Goal: Task Accomplishment & Management: Complete application form

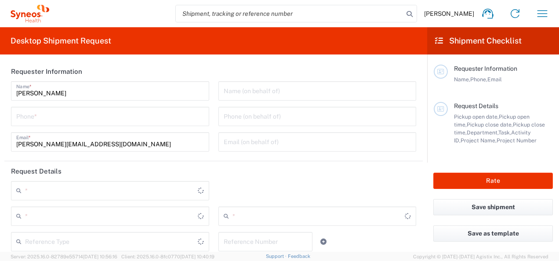
type input "3210"
type input "Syneos Health, LLC-[GEOGRAPHIC_DATA] [GEOGRAPHIC_DATA] [GEOGRAPHIC_DATA]"
type input "[US_STATE]"
type input "[GEOGRAPHIC_DATA]"
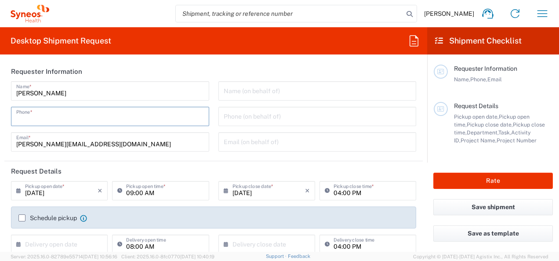
click at [100, 118] on input "tel" at bounding box center [110, 115] width 188 height 15
type input "7273368636"
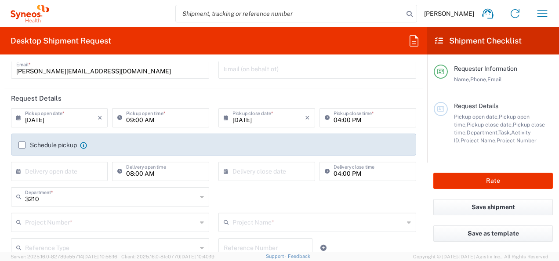
scroll to position [74, 0]
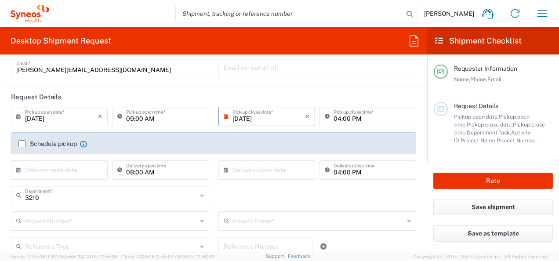
click at [268, 116] on input "[DATE]" at bounding box center [268, 115] width 72 height 15
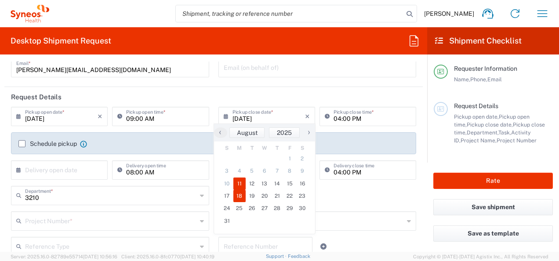
click at [241, 196] on span "18" at bounding box center [239, 196] width 13 height 12
type input "[DATE]"
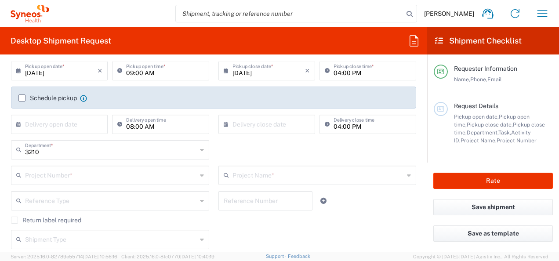
scroll to position [123, 0]
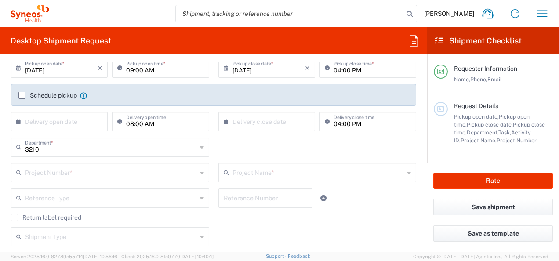
click at [138, 179] on div "Project Number *" at bounding box center [110, 172] width 198 height 19
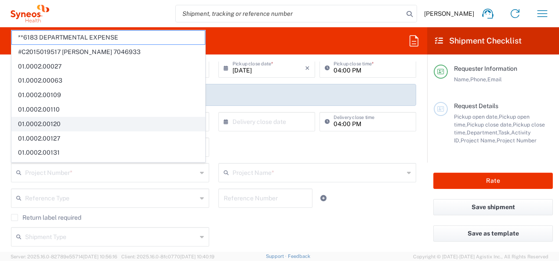
drag, startPoint x: 138, startPoint y: 179, endPoint x: 122, endPoint y: 119, distance: 62.7
click at [145, 172] on div "Project Number *" at bounding box center [110, 172] width 198 height 19
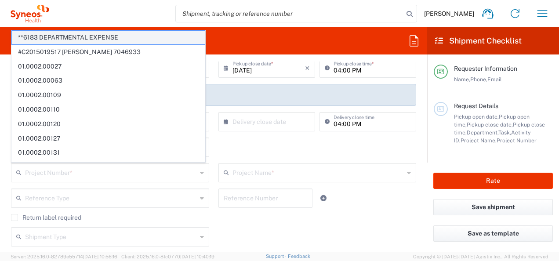
click at [105, 34] on span "**6183 DEPARTMENTAL EXPENSE" at bounding box center [108, 38] width 193 height 14
type input "**6183 DEPARTMENTAL EXPENSE"
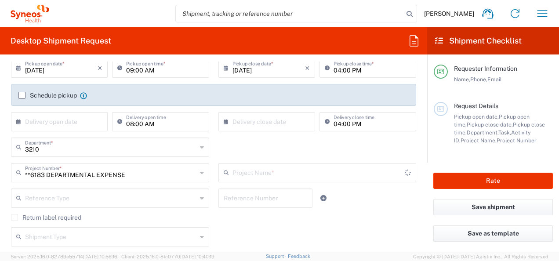
type input "6183"
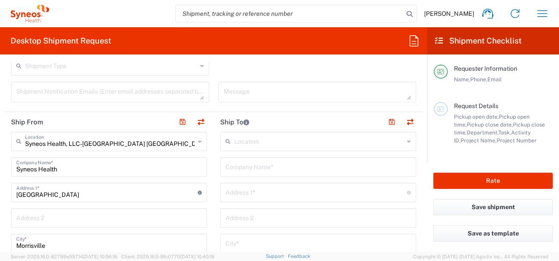
scroll to position [295, 0]
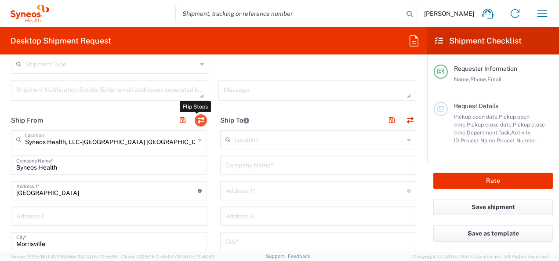
click at [199, 120] on button "button" at bounding box center [201, 120] width 12 height 12
type input "Syneos Health, LLC-[GEOGRAPHIC_DATA] [GEOGRAPHIC_DATA] [GEOGRAPHIC_DATA]"
type input "Syneos Health"
type input "[GEOGRAPHIC_DATA]"
type input "Morrisville"
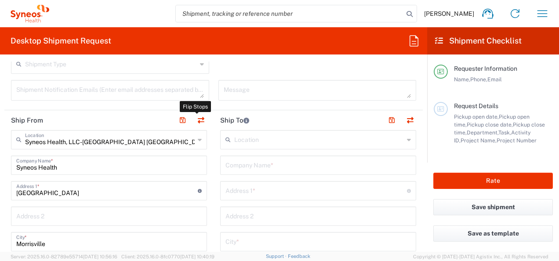
type input "[GEOGRAPHIC_DATA]"
type input "27560"
type input "[PERSON_NAME]"
type input "[PERSON_NAME][EMAIL_ADDRESS][DOMAIN_NAME]"
type input "EORI"
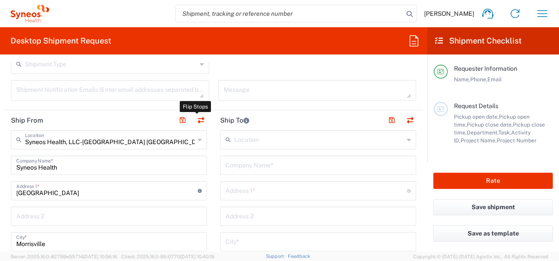
type input "TIN"
type input "592407464"
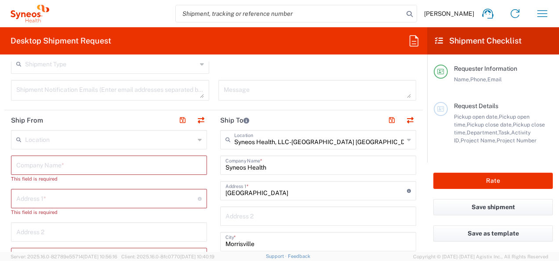
type input "[US_STATE]"
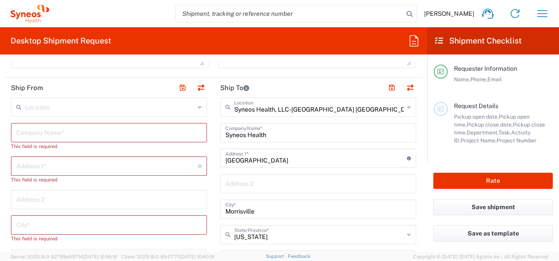
scroll to position [339, 0]
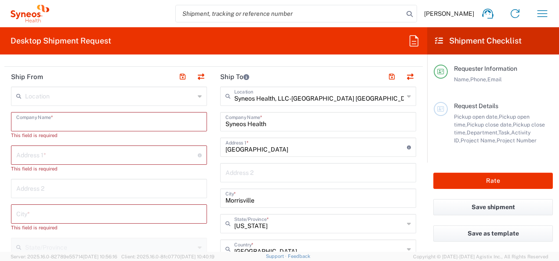
click at [122, 124] on input "text" at bounding box center [108, 120] width 185 height 15
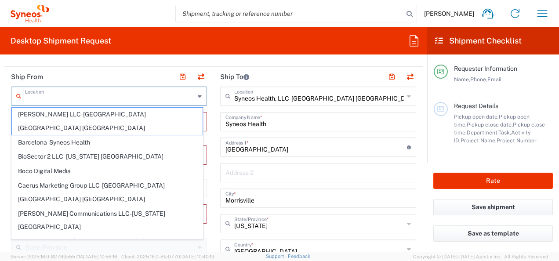
click at [130, 101] on input "text" at bounding box center [110, 95] width 170 height 15
click at [6, 72] on header "Ship From" at bounding box center [108, 77] width 209 height 20
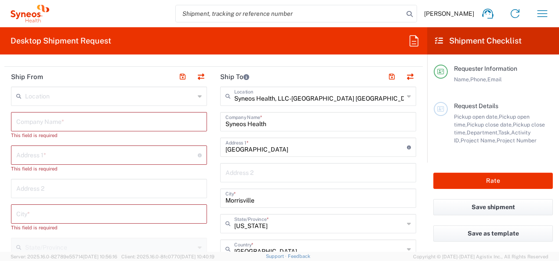
click at [99, 125] on input "text" at bounding box center [108, 120] width 185 height 15
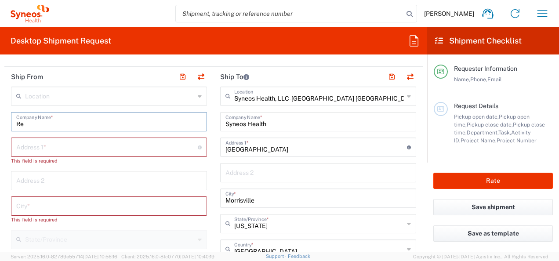
click at [62, 126] on input "Re" at bounding box center [108, 120] width 185 height 15
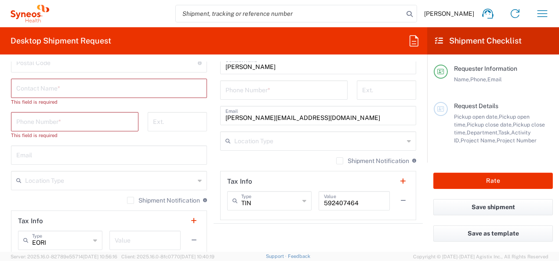
scroll to position [575, 0]
type input "Residential Location"
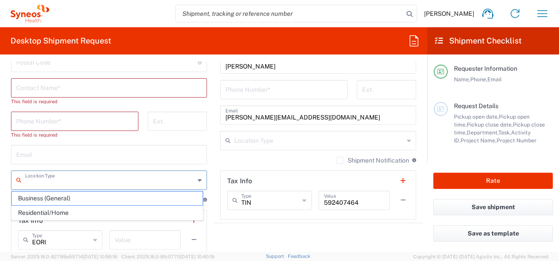
click at [100, 177] on input "text" at bounding box center [110, 179] width 170 height 15
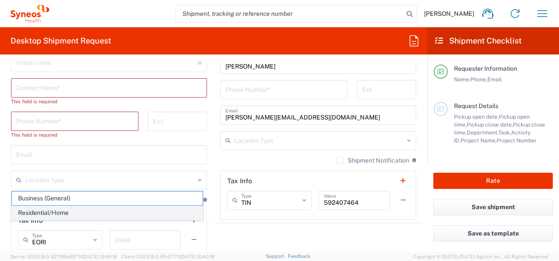
click at [75, 217] on span "Residential/Home" at bounding box center [107, 213] width 191 height 14
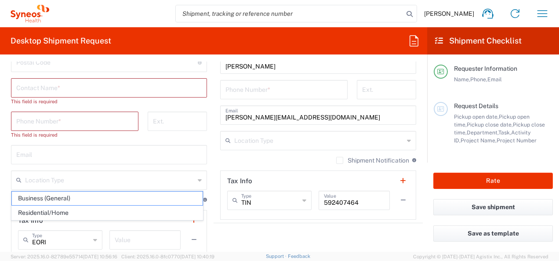
type input "Residential/Home"
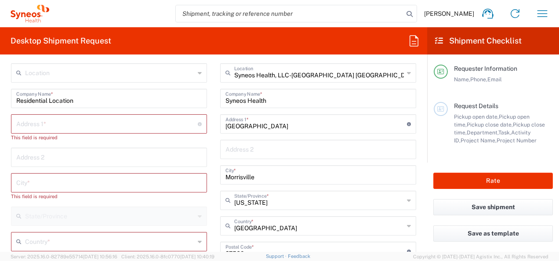
scroll to position [338, 0]
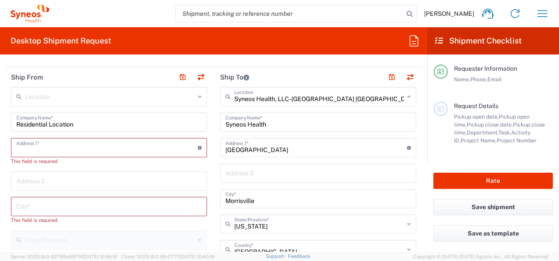
click at [86, 150] on input "text" at bounding box center [106, 146] width 181 height 15
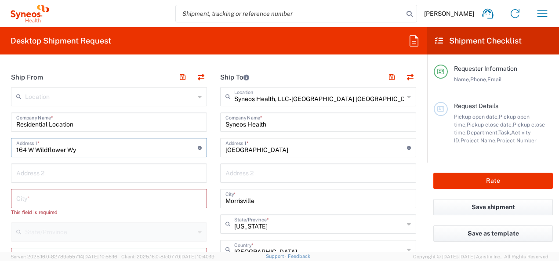
type input "164 W Wildflower Wy"
click at [41, 198] on input "text" at bounding box center [108, 197] width 185 height 15
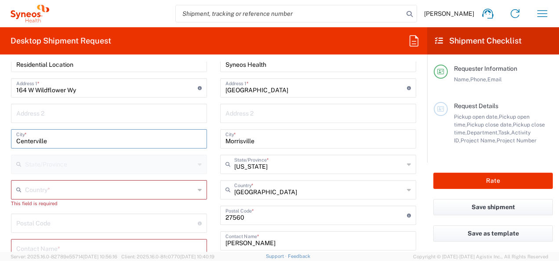
scroll to position [400, 0]
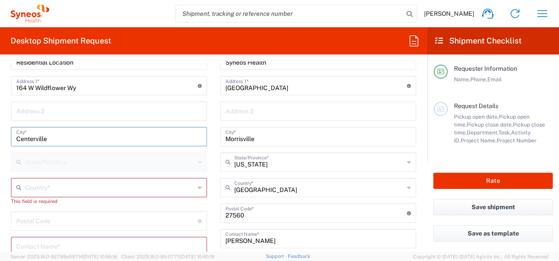
type input "Centerville"
click at [55, 190] on input "text" at bounding box center [110, 186] width 170 height 15
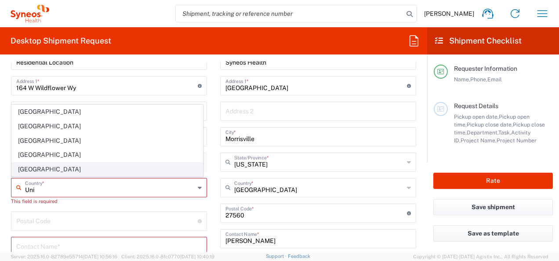
click at [51, 170] on span "[GEOGRAPHIC_DATA]" at bounding box center [107, 170] width 191 height 14
type input "[GEOGRAPHIC_DATA]"
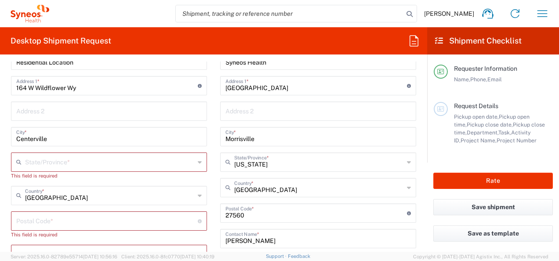
click at [69, 165] on input "text" at bounding box center [110, 161] width 170 height 15
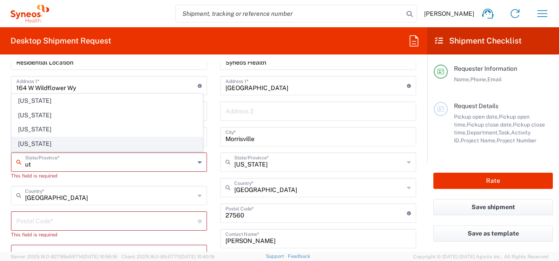
click at [36, 145] on span "[US_STATE]" at bounding box center [107, 144] width 191 height 14
type input "[US_STATE]"
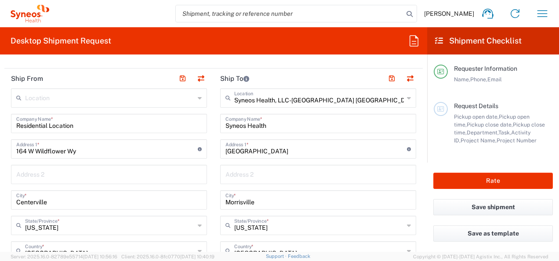
scroll to position [335, 0]
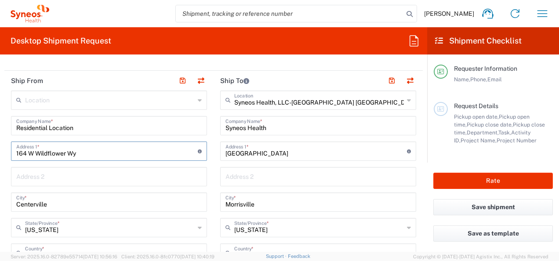
click at [88, 152] on input "164 W Wildflower Wy" at bounding box center [106, 150] width 181 height 15
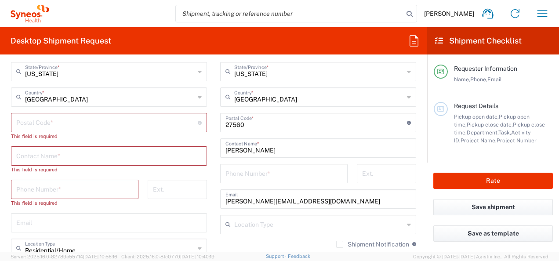
scroll to position [492, 0]
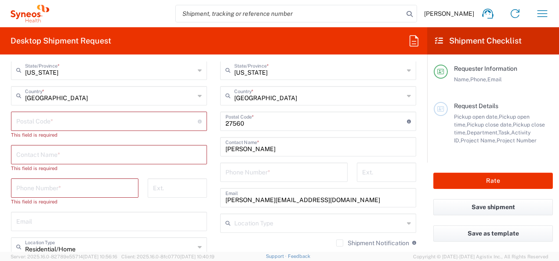
type input "164 W 275 N"
click at [64, 117] on input "undefined" at bounding box center [106, 120] width 181 height 15
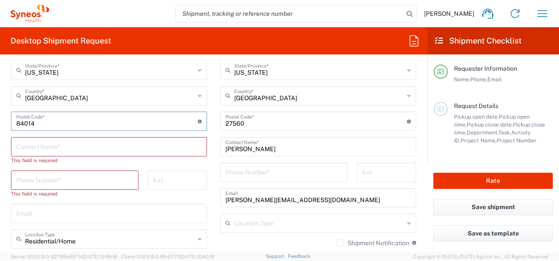
type input "84014"
click at [65, 143] on input "text" at bounding box center [108, 145] width 185 height 15
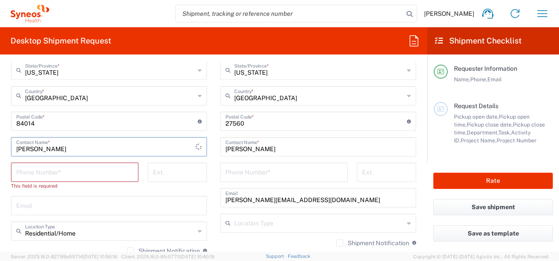
type input "[PERSON_NAME]"
click at [51, 171] on input "tel" at bounding box center [74, 171] width 117 height 15
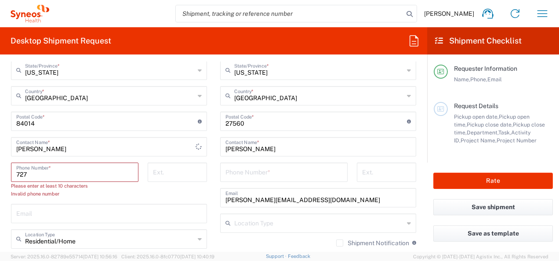
type input "7273368636"
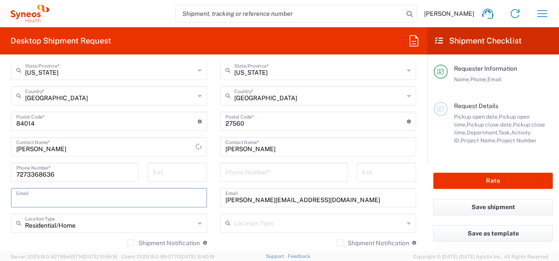
click at [69, 189] on input "text" at bounding box center [108, 196] width 185 height 15
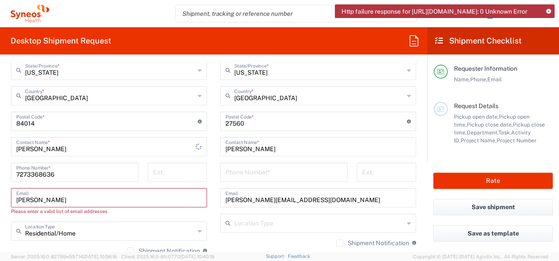
type input "[PERSON_NAME][EMAIL_ADDRESS][DOMAIN_NAME]"
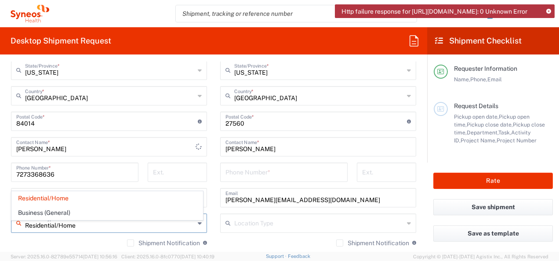
type input "Residential/Home"
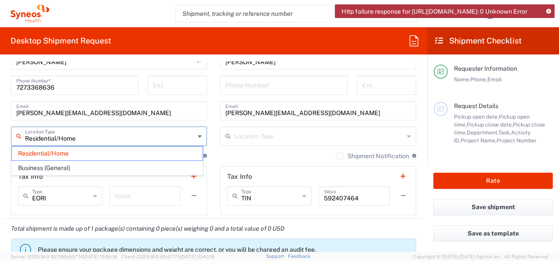
scroll to position [580, 0]
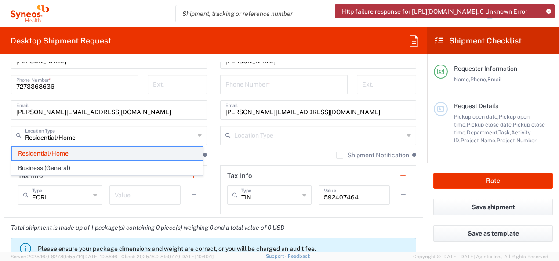
click at [82, 151] on span "Residential/Home" at bounding box center [107, 154] width 191 height 14
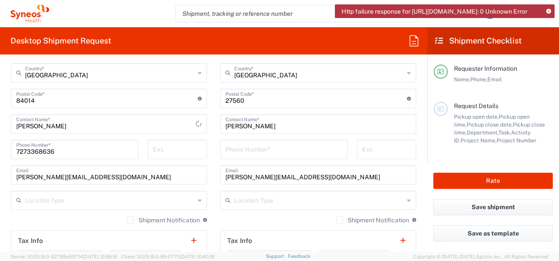
scroll to position [514, 0]
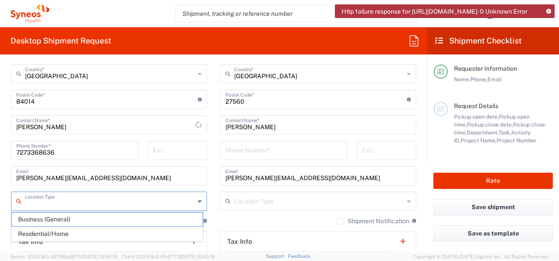
click at [170, 205] on input "text" at bounding box center [110, 200] width 170 height 15
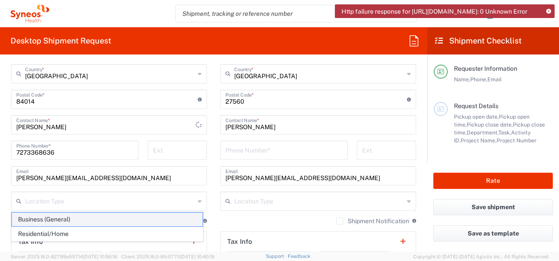
click at [117, 221] on span "Business (General)" at bounding box center [107, 220] width 191 height 14
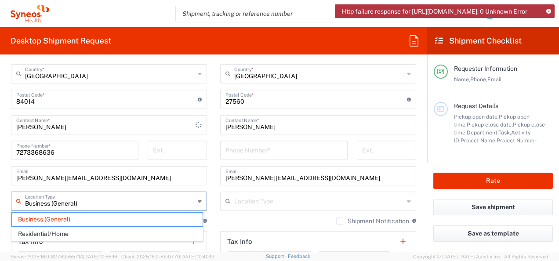
click at [82, 201] on input "Business (General)" at bounding box center [110, 200] width 170 height 15
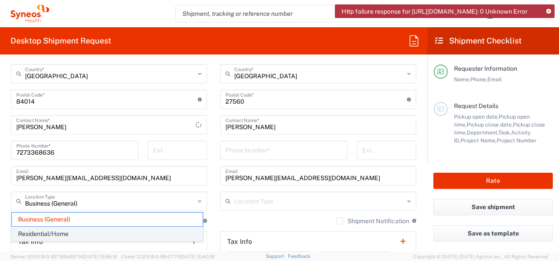
click at [75, 237] on span "Residential/Home" at bounding box center [107, 234] width 191 height 14
type input "Residential/Home"
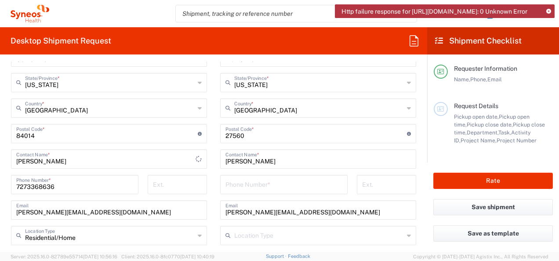
scroll to position [481, 0]
click at [270, 160] on input "[PERSON_NAME]" at bounding box center [317, 157] width 185 height 15
drag, startPoint x: 270, startPoint y: 160, endPoint x: 279, endPoint y: 162, distance: 9.0
click at [270, 160] on input "[PERSON_NAME]" at bounding box center [317, 157] width 185 height 15
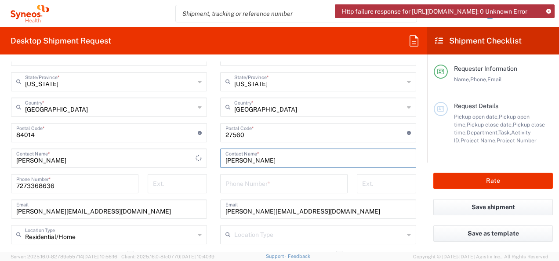
click at [270, 160] on input "[PERSON_NAME]" at bounding box center [317, 157] width 185 height 15
click at [279, 162] on input "[PERSON_NAME]" at bounding box center [317, 157] width 185 height 15
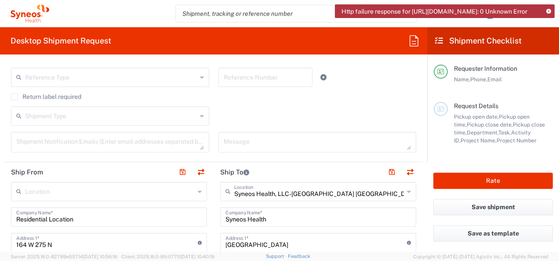
click at [546, 10] on icon at bounding box center [548, 11] width 5 height 5
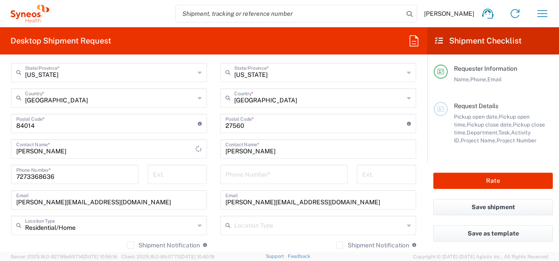
scroll to position [490, 0]
click at [264, 148] on input "[PERSON_NAME]" at bounding box center [317, 147] width 185 height 15
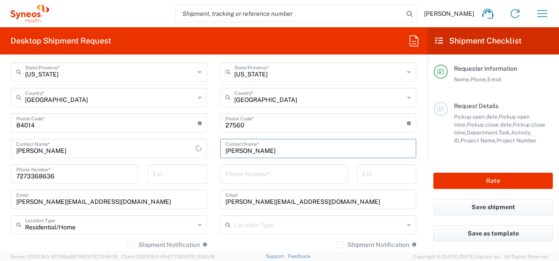
type input "[PERSON_NAME]"
click at [263, 175] on input "tel" at bounding box center [283, 173] width 117 height 15
paste input "[PHONE_NUMBER]"
click at [227, 177] on input "[PHONE_NUMBER]" at bounding box center [283, 173] width 117 height 15
type input "9844594635"
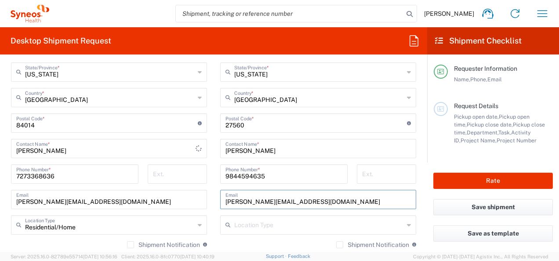
click at [329, 191] on input "[PERSON_NAME][EMAIL_ADDRESS][DOMAIN_NAME]" at bounding box center [317, 198] width 185 height 15
click at [324, 202] on input "[PERSON_NAME][EMAIL_ADDRESS][DOMAIN_NAME]" at bounding box center [317, 198] width 185 height 15
drag, startPoint x: 324, startPoint y: 202, endPoint x: 232, endPoint y: 200, distance: 91.8
click at [324, 202] on input "[PERSON_NAME][EMAIL_ADDRESS][DOMAIN_NAME]" at bounding box center [317, 198] width 185 height 15
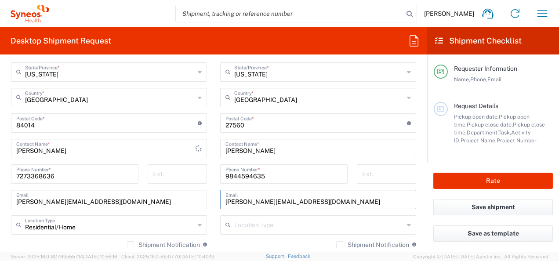
click at [324, 202] on input "[PERSON_NAME][EMAIL_ADDRESS][DOMAIN_NAME]" at bounding box center [317, 198] width 185 height 15
paste input "[PERSON_NAME].long"
type input "[PERSON_NAME][EMAIL_ADDRESS][DOMAIN_NAME]"
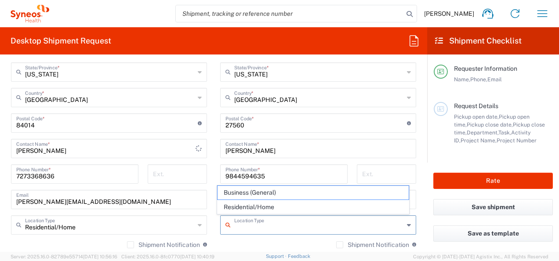
click at [263, 223] on input "text" at bounding box center [319, 224] width 170 height 15
click at [259, 187] on span "Business (General)" at bounding box center [312, 193] width 191 height 14
type input "Business (General)"
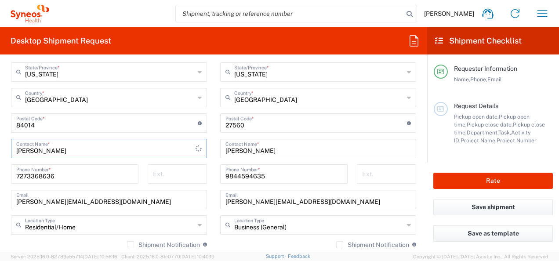
click at [172, 145] on input "[PERSON_NAME]" at bounding box center [105, 147] width 179 height 15
type input "[PERSON_NAME]"
click at [108, 172] on input "7273368636" at bounding box center [74, 173] width 117 height 15
click at [315, 130] on div "Postal Code * Postal Code for [GEOGRAPHIC_DATA] should have the following forma…" at bounding box center [318, 122] width 196 height 19
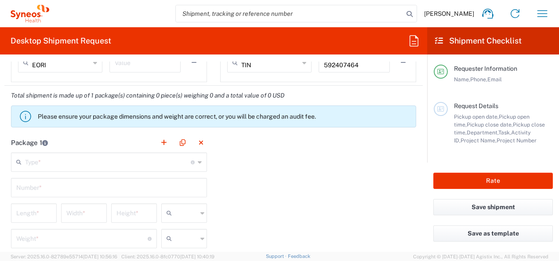
scroll to position [715, 0]
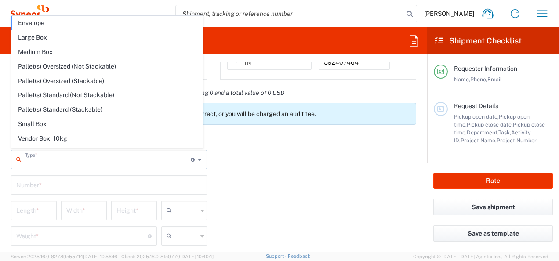
click at [148, 156] on input "text" at bounding box center [108, 158] width 166 height 15
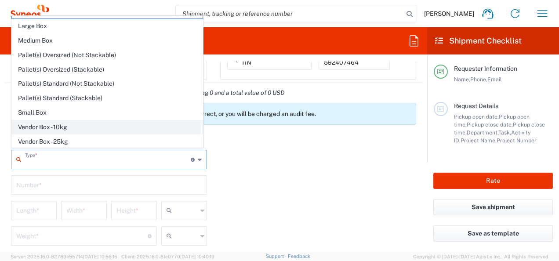
scroll to position [23, 0]
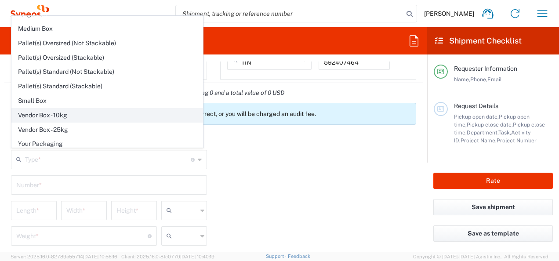
click at [99, 112] on span "Vendor Box - 10kg" at bounding box center [107, 116] width 191 height 14
type input "Vendor Box - 10kg"
type input "41.5"
type input "34"
type input "27"
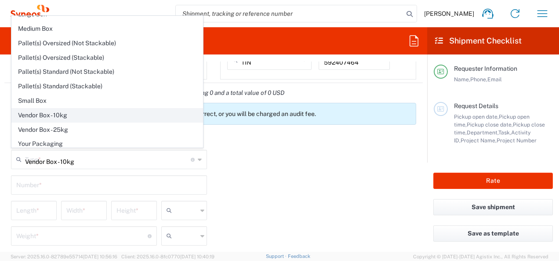
type input "cm"
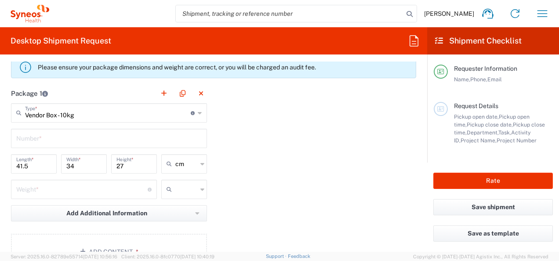
scroll to position [768, 0]
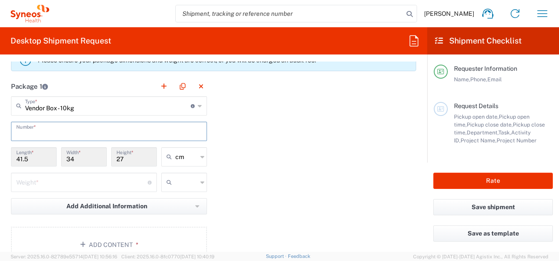
click at [161, 132] on input "text" at bounding box center [108, 130] width 185 height 15
type input "1"
click at [298, 156] on div "Package 1 Vendor Box - 10kg Type * Material used to package goods Envelope Larg…" at bounding box center [213, 172] width 418 height 193
click at [122, 180] on input "number" at bounding box center [81, 181] width 131 height 15
type input "3"
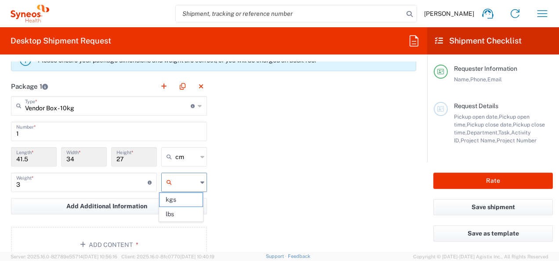
click at [192, 181] on input "text" at bounding box center [186, 182] width 22 height 14
click at [180, 199] on span "kgs" at bounding box center [180, 200] width 43 height 14
type input "kgs"
click at [288, 178] on div "Package 1 Vendor Box - 10kg Type * Material used to package goods Envelope Larg…" at bounding box center [213, 172] width 418 height 193
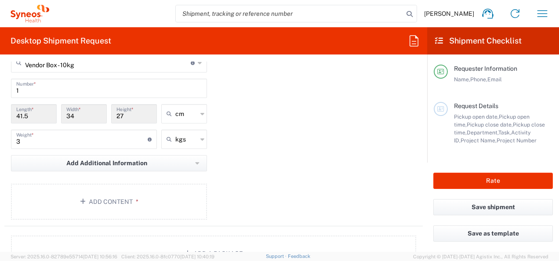
scroll to position [812, 0]
click at [109, 134] on input "3" at bounding box center [81, 137] width 131 height 15
click at [114, 199] on button "Add Content *" at bounding box center [109, 201] width 196 height 36
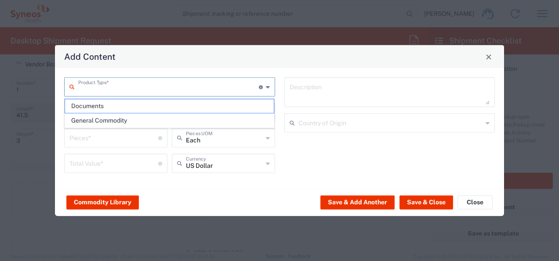
click at [167, 84] on input "text" at bounding box center [168, 86] width 181 height 15
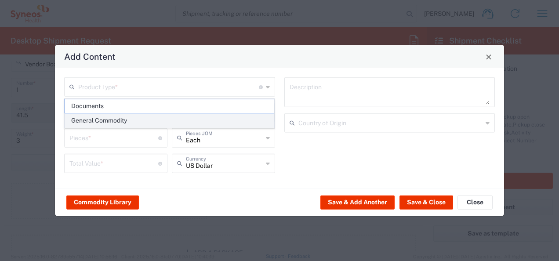
click at [134, 119] on span "General Commodity" at bounding box center [169, 121] width 209 height 14
type input "General Commodity"
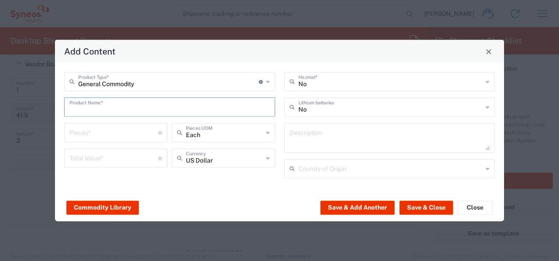
click at [172, 112] on input "text" at bounding box center [169, 106] width 200 height 15
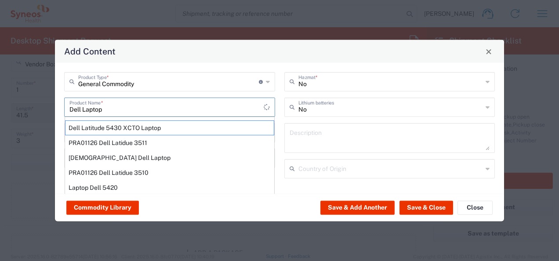
type input "Dell Laptop"
click at [337, 130] on textarea at bounding box center [390, 138] width 200 height 25
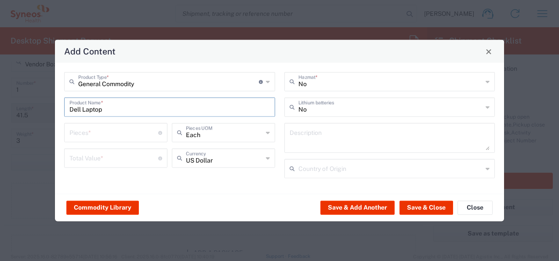
click at [168, 114] on input "Dell Laptop" at bounding box center [169, 106] width 200 height 15
click at [317, 135] on textarea at bounding box center [390, 138] width 200 height 25
type textarea "Work laptop return to office"
click at [109, 139] on input "number" at bounding box center [113, 131] width 89 height 15
type input "1"
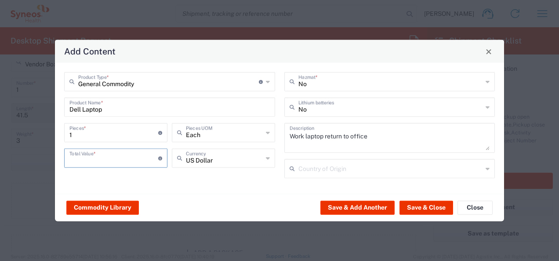
click at [112, 157] on input "number" at bounding box center [113, 157] width 89 height 15
type input "0"
click at [435, 209] on button "Save & Close" at bounding box center [426, 207] width 54 height 14
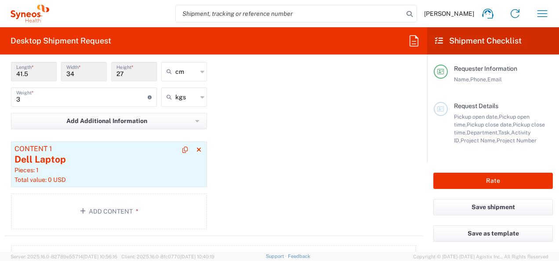
scroll to position [866, 0]
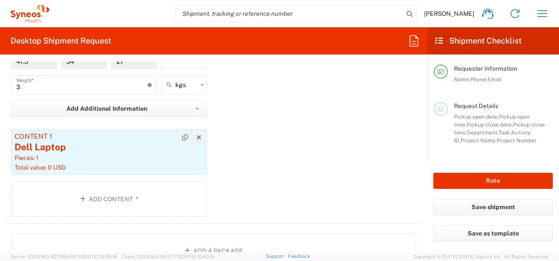
click at [130, 138] on div "Content 1" at bounding box center [108, 137] width 189 height 8
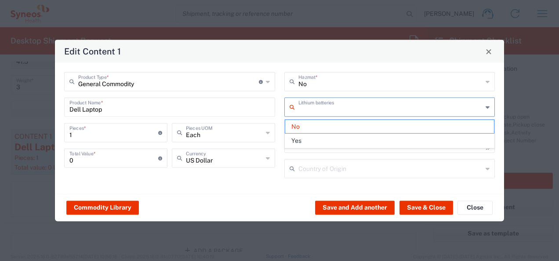
click at [356, 112] on input "text" at bounding box center [390, 106] width 185 height 15
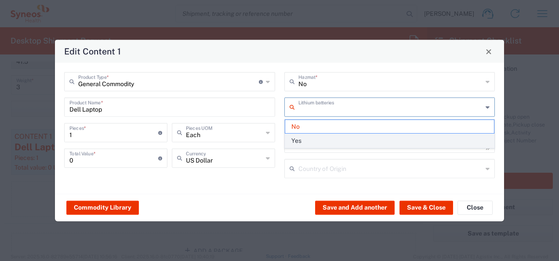
click at [321, 142] on span "Yes" at bounding box center [389, 141] width 209 height 14
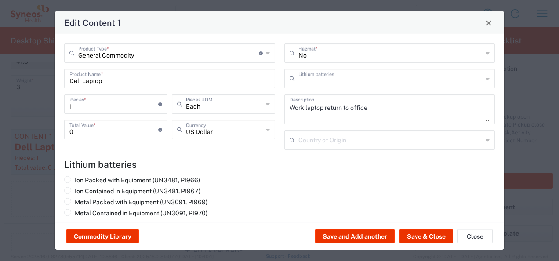
type input "Yes"
click at [68, 212] on span at bounding box center [67, 212] width 7 height 7
click at [75, 212] on input "Metal Contained in Equipment (UN3091, PI970)" at bounding box center [78, 212] width 6 height 6
radio input "true"
click at [433, 235] on button "Save & Close" at bounding box center [426, 236] width 54 height 14
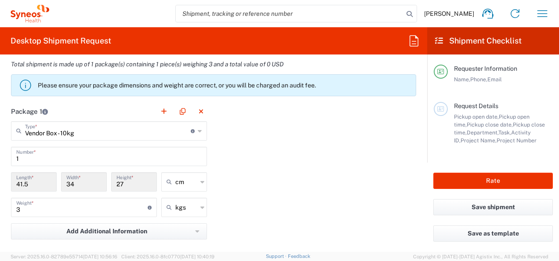
scroll to position [0, 0]
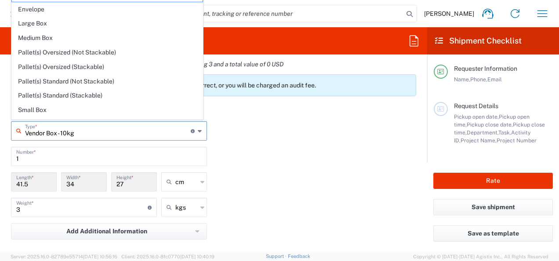
click at [172, 123] on input "Vendor Box - 10kg" at bounding box center [108, 130] width 166 height 15
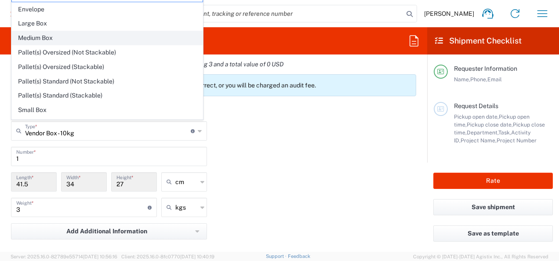
click at [104, 34] on span "Medium Box" at bounding box center [107, 38] width 191 height 14
type input "Medium Box"
type input "33.02"
type input "29.21"
type input "6.35"
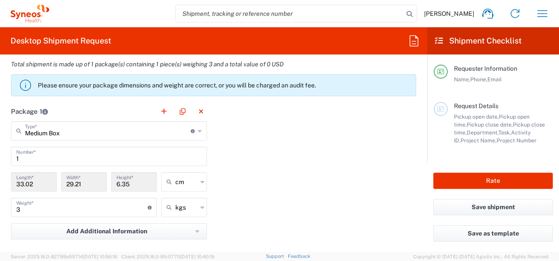
click at [270, 152] on div "Package 1 Medium Box Type * Material used to package goods Vendor Box - 10kg En…" at bounding box center [213, 223] width 418 height 245
click at [169, 124] on input "Medium Box" at bounding box center [108, 130] width 166 height 15
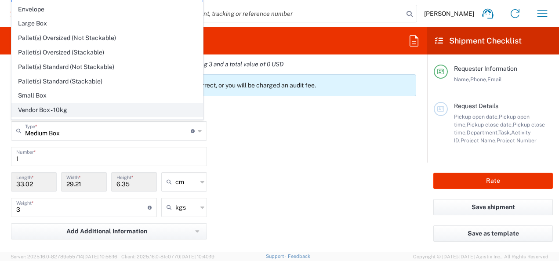
click at [91, 104] on span "Vendor Box - 10kg" at bounding box center [107, 110] width 191 height 14
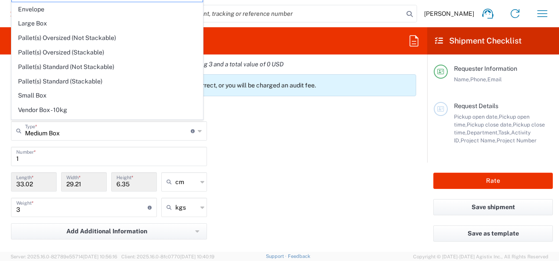
type input "Vendor Box - 10kg"
type input "41.5"
type input "34"
type input "27"
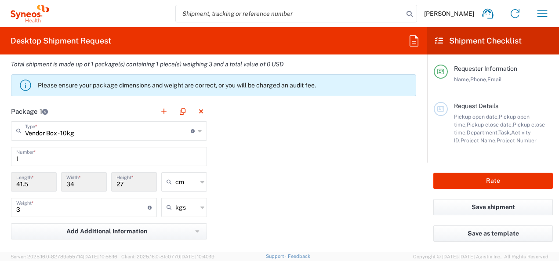
click at [282, 175] on div "Package 1 Vendor Box - 10kg Type * Material used to package goods Medium Box En…" at bounding box center [213, 223] width 418 height 245
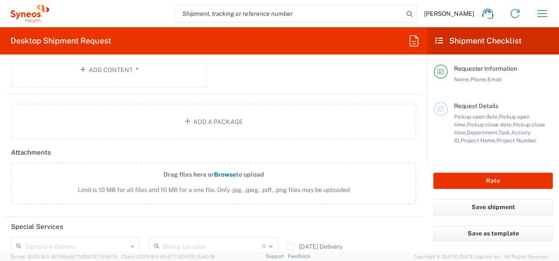
scroll to position [996, 0]
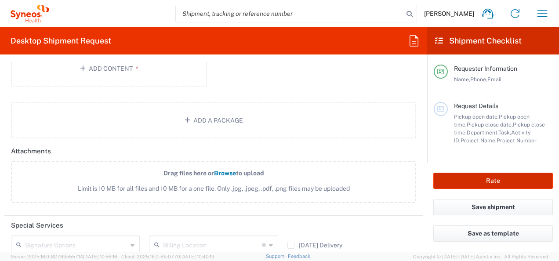
click at [490, 182] on button "Rate" at bounding box center [492, 181] width 119 height 16
type input "**6183 DEPARTMENTAL EXPENSE"
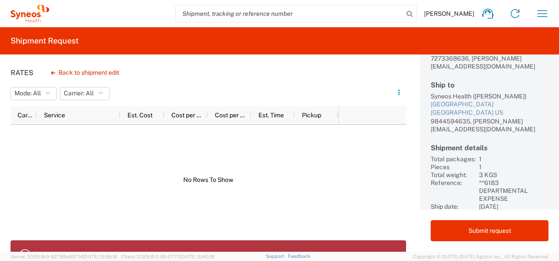
scroll to position [93, 0]
click at [324, 66] on div "Rates Back to shipment edit Mode: All All Carrier: All All Carrier Service Est.…" at bounding box center [203, 152] width 406 height 197
click at [91, 96] on span "Carrier: All" at bounding box center [79, 93] width 30 height 8
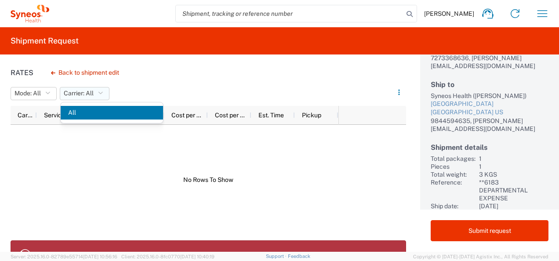
click at [91, 96] on span "Carrier: All" at bounding box center [79, 93] width 30 height 8
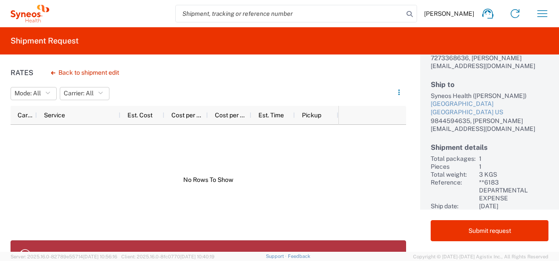
click at [62, 246] on agx-banner "Package 1, Content 1: Content Value is required" at bounding box center [208, 254] width 395 height 29
click at [288, 247] on p "Package 1, Content 1: Content Value is required" at bounding box center [217, 250] width 361 height 8
click at [142, 246] on p "Package 1, Content 1: Content Value is required" at bounding box center [217, 250] width 361 height 8
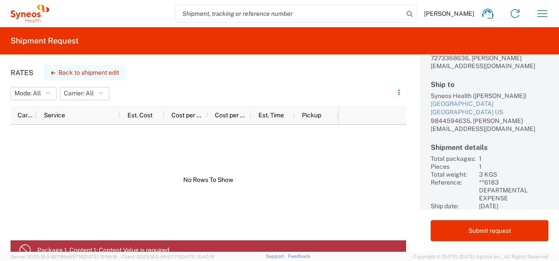
click at [75, 69] on button "Back to shipment edit" at bounding box center [85, 72] width 82 height 15
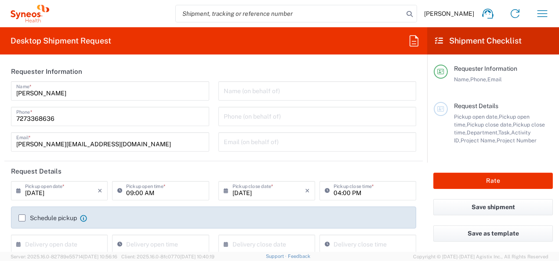
type input "3210"
type input "**6183 DEPARTMENTAL EXPENSE"
type input "6183"
type input "[US_STATE]"
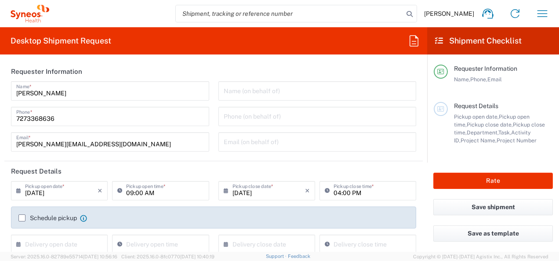
type input "Vendor Box - 10kg"
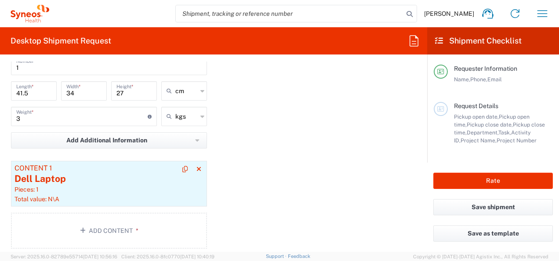
scroll to position [836, 0]
click at [73, 181] on div "Dell Laptop" at bounding box center [108, 177] width 189 height 13
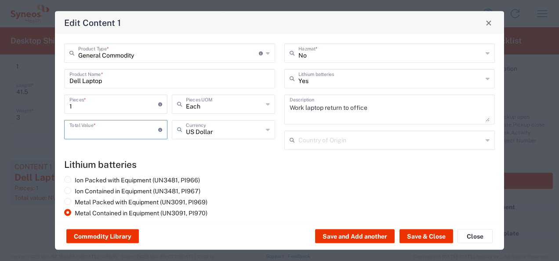
click at [104, 132] on input "number" at bounding box center [113, 128] width 89 height 15
type input "1"
click at [427, 241] on button "Save & Close" at bounding box center [426, 236] width 54 height 14
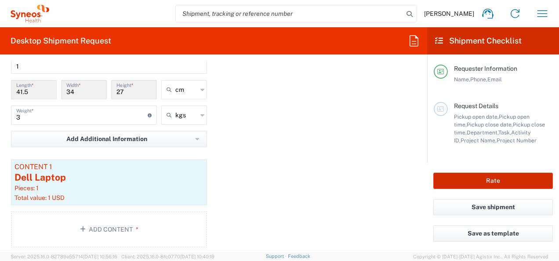
click at [474, 181] on button "Rate" at bounding box center [492, 181] width 119 height 16
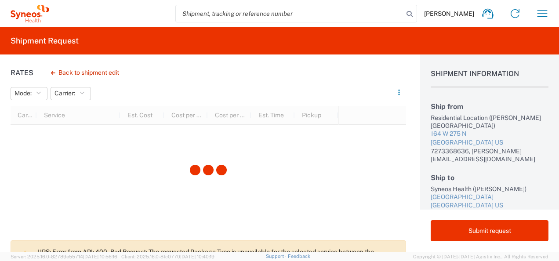
click at [192, 248] on p "UPS: Error from API: 400 - Bad Request: The requested Package Type is unavailab…" at bounding box center [217, 256] width 361 height 16
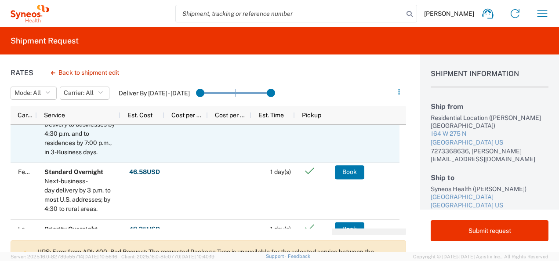
scroll to position [29, 0]
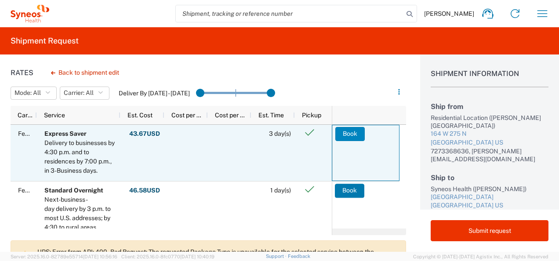
click at [355, 134] on button "Book" at bounding box center [349, 134] width 29 height 14
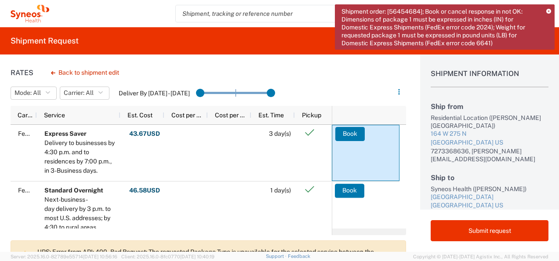
click at [546, 13] on icon at bounding box center [548, 11] width 5 height 5
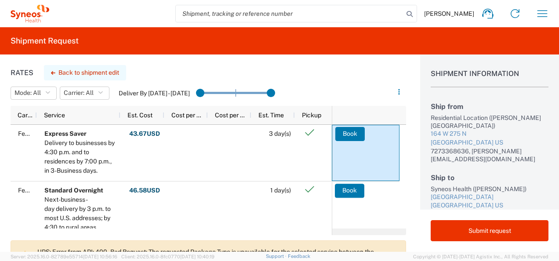
click at [98, 69] on button "Back to shipment edit" at bounding box center [85, 72] width 82 height 15
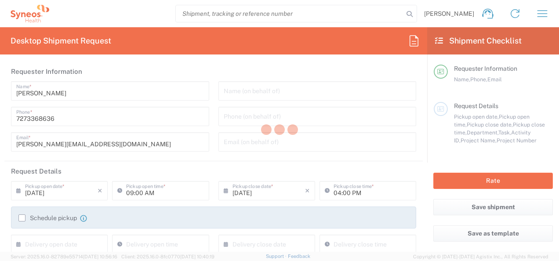
type input "3210"
type input "**6183 DEPARTMENTAL EXPENSE"
type input "6183"
type input "[US_STATE]"
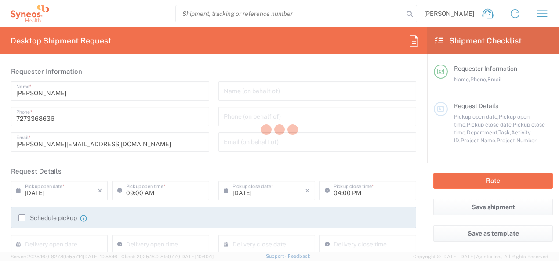
type input "Vendor Box - 10kg"
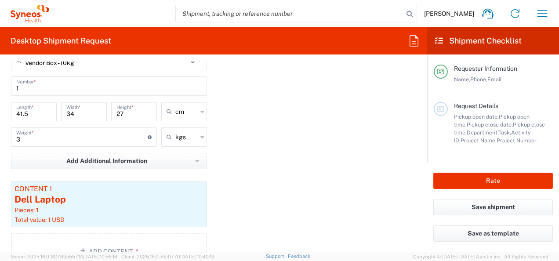
click at [197, 135] on div "kgs" at bounding box center [184, 136] width 46 height 19
click at [174, 168] on span "lbs" at bounding box center [180, 170] width 43 height 14
type input "6.61"
type input "lbs"
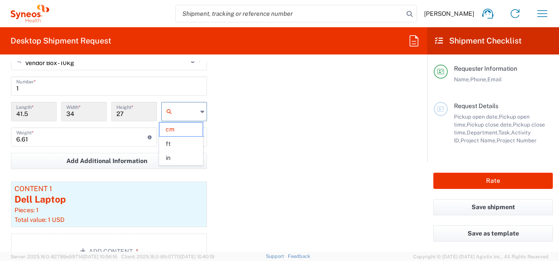
click at [188, 112] on input "text" at bounding box center [186, 112] width 22 height 14
click at [175, 161] on span "in" at bounding box center [180, 158] width 43 height 14
type input "16.34"
type input "13.39"
type input "10.63"
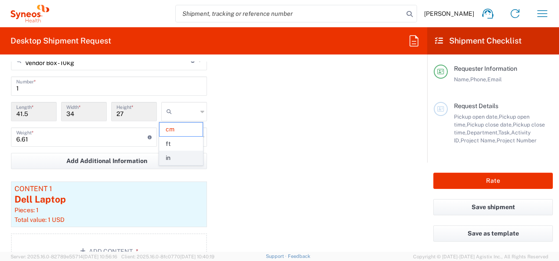
type input "in"
click at [301, 134] on div "Package 1 Vendor Box - 10kg Type * Material used to package goods Vendor Box - …" at bounding box center [213, 153] width 418 height 245
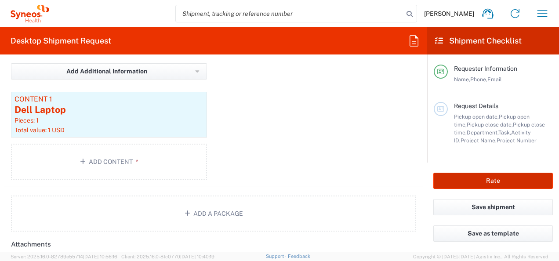
click at [454, 177] on button "Rate" at bounding box center [492, 181] width 119 height 16
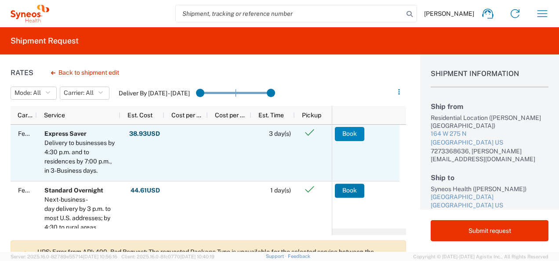
click at [353, 135] on button "Book" at bounding box center [349, 134] width 29 height 14
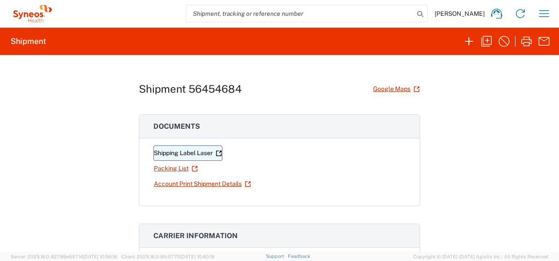
click at [175, 151] on link "Shipping Label Laser" at bounding box center [187, 152] width 69 height 15
